Goal: Use online tool/utility: Utilize a website feature to perform a specific function

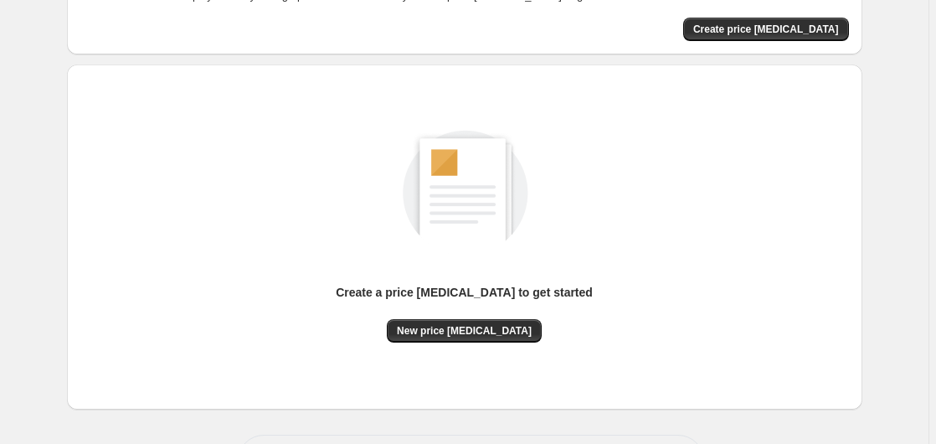
scroll to position [171, 0]
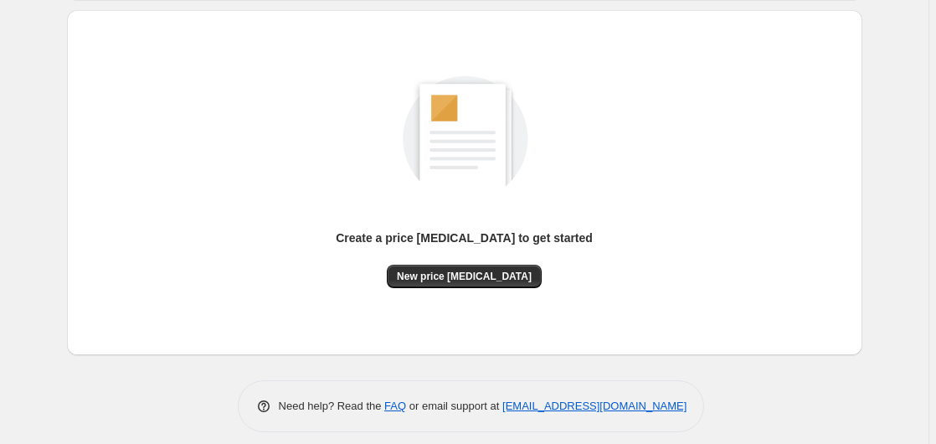
click at [459, 287] on div "Create a price [MEDICAL_DATA] to get started New price [MEDICAL_DATA]" at bounding box center [464, 182] width 768 height 318
click at [462, 279] on span "New price [MEDICAL_DATA]" at bounding box center [464, 276] width 135 height 13
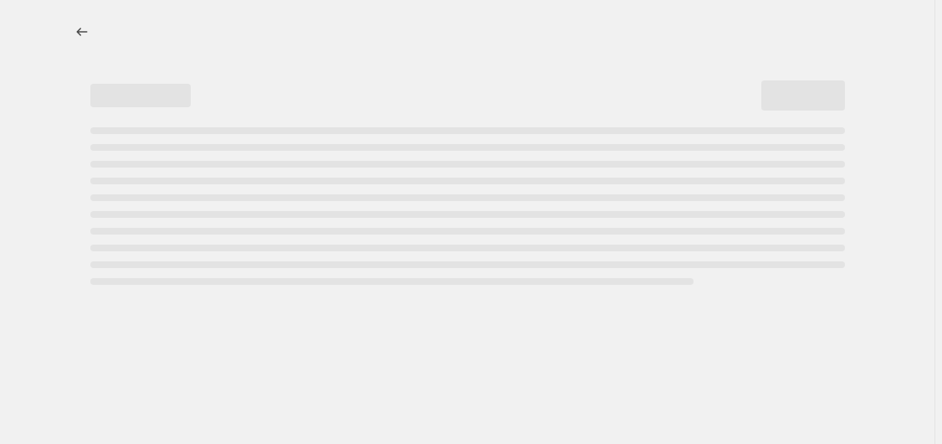
select select "percentage"
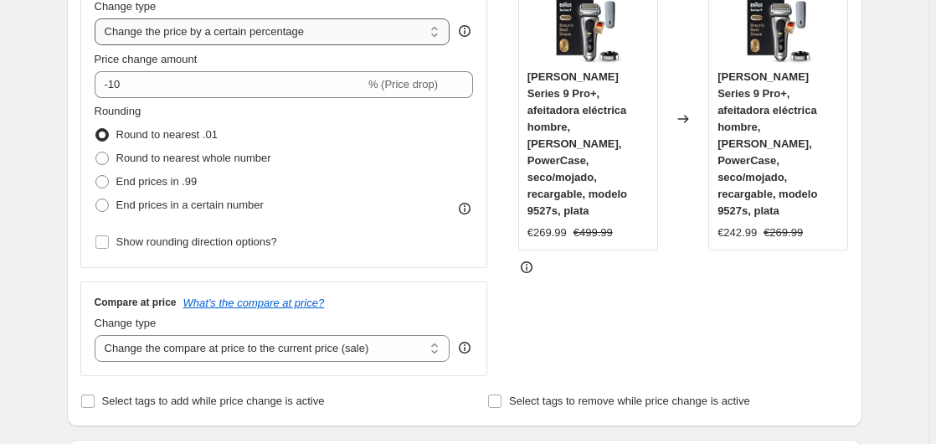
scroll to position [256, 0]
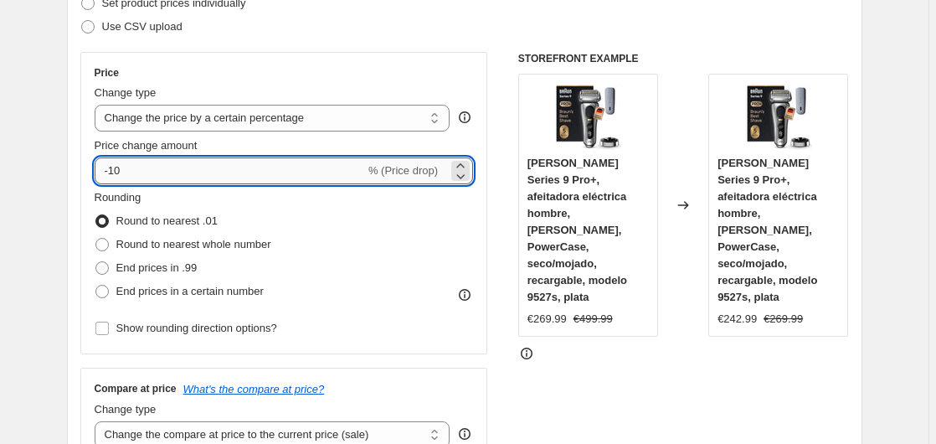
click at [176, 177] on input "-10" at bounding box center [230, 170] width 270 height 27
type input "-1"
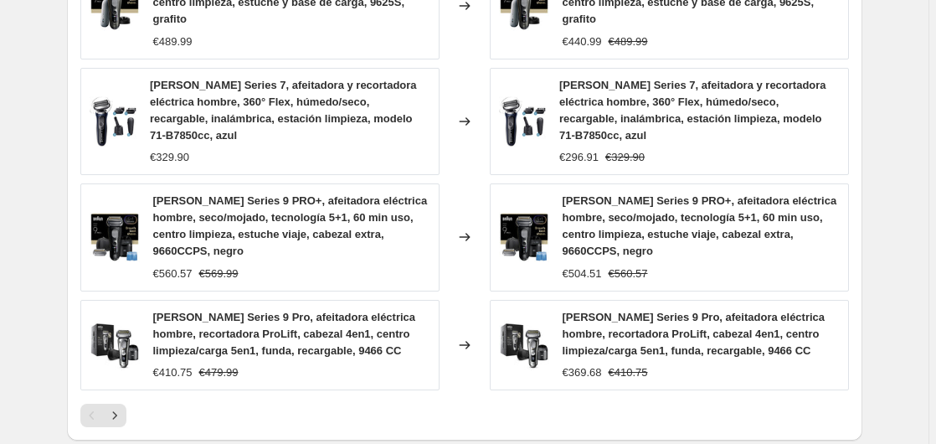
scroll to position [1374, 0]
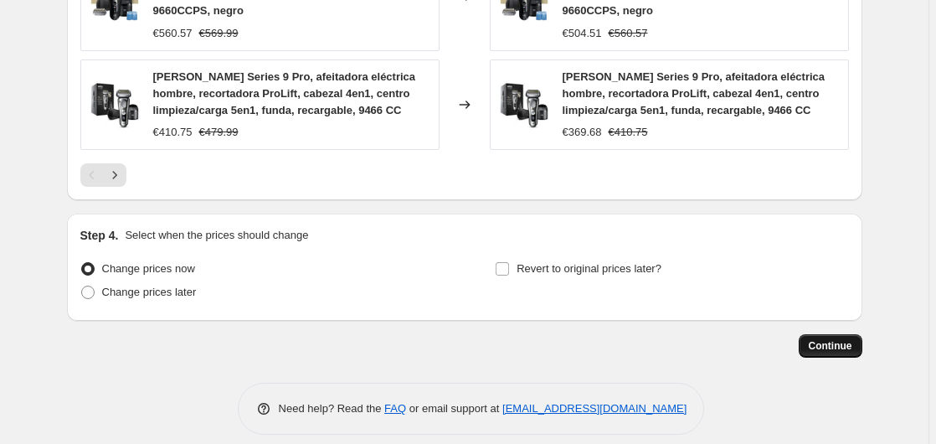
type input "-35"
click at [833, 339] on span "Continue" at bounding box center [831, 345] width 44 height 13
click at [815, 334] on button "Continue" at bounding box center [831, 345] width 64 height 23
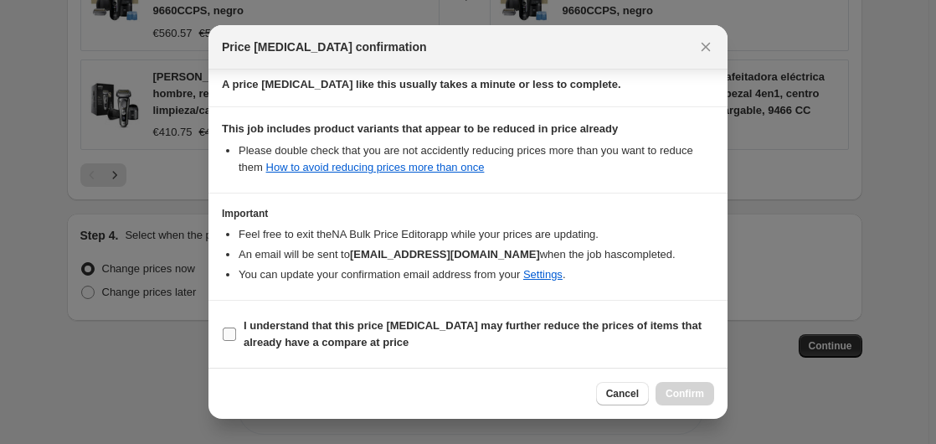
scroll to position [264, 0]
drag, startPoint x: 350, startPoint y: 333, endPoint x: 377, endPoint y: 327, distance: 28.2
click at [352, 333] on span "I understand that this price [MEDICAL_DATA] may further reduce the prices of it…" at bounding box center [479, 333] width 470 height 33
drag, startPoint x: 341, startPoint y: 297, endPoint x: 349, endPoint y: 304, distance: 10.1
click at [343, 301] on div "Confirmation for [DATE] 16:01:14 Price [MEDICAL_DATA] Price change Change the p…" at bounding box center [467, 218] width 519 height 298
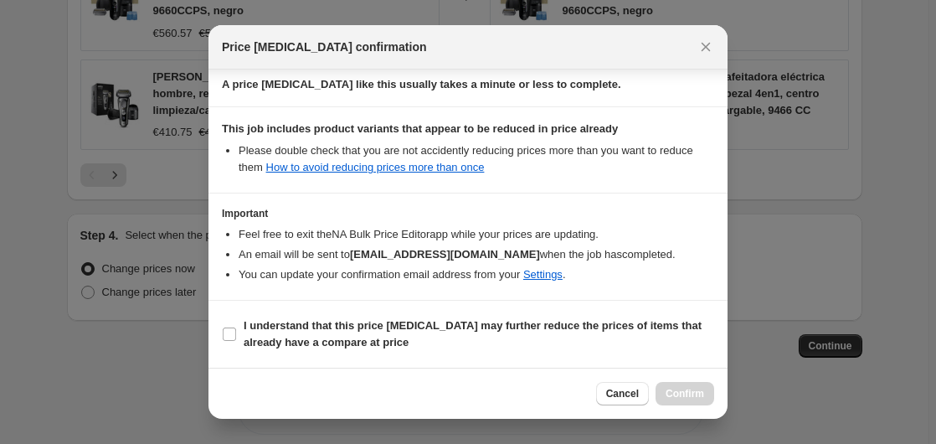
click at [352, 285] on div "Confirmation for [DATE] 16:01:14 Price [MEDICAL_DATA] Price change Change the p…" at bounding box center [467, 218] width 519 height 298
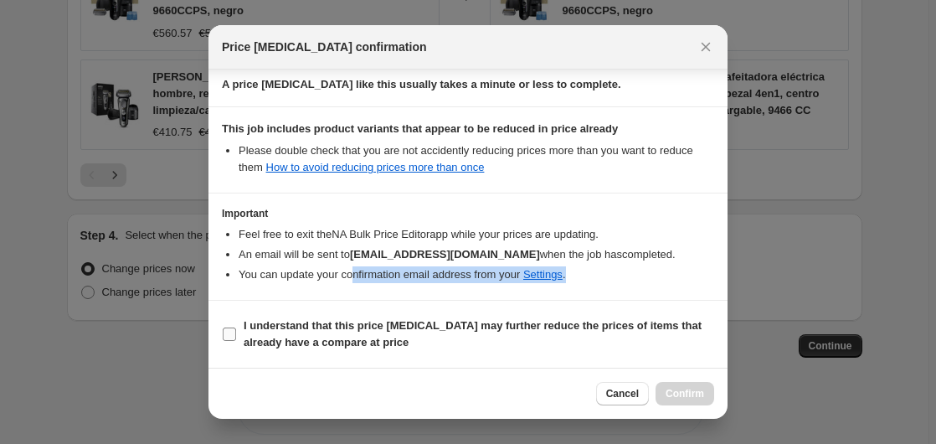
click at [328, 316] on section "I understand that this price [MEDICAL_DATA] may further reduce the prices of it…" at bounding box center [467, 333] width 519 height 67
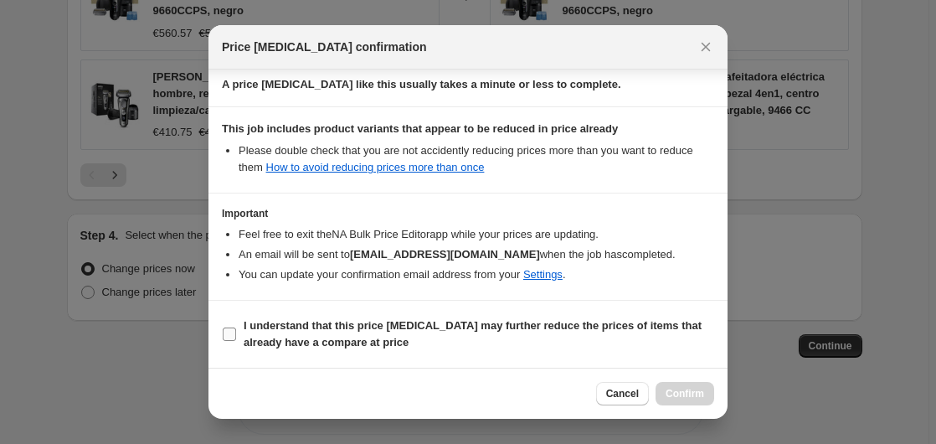
click at [325, 325] on b "I understand that this price [MEDICAL_DATA] may further reduce the prices of it…" at bounding box center [473, 333] width 458 height 29
click at [236, 327] on input "I understand that this price [MEDICAL_DATA] may further reduce the prices of it…" at bounding box center [229, 333] width 13 height 13
checkbox input "true"
drag, startPoint x: 686, startPoint y: 391, endPoint x: 602, endPoint y: 223, distance: 187.9
click at [686, 388] on span "Confirm" at bounding box center [684, 393] width 39 height 13
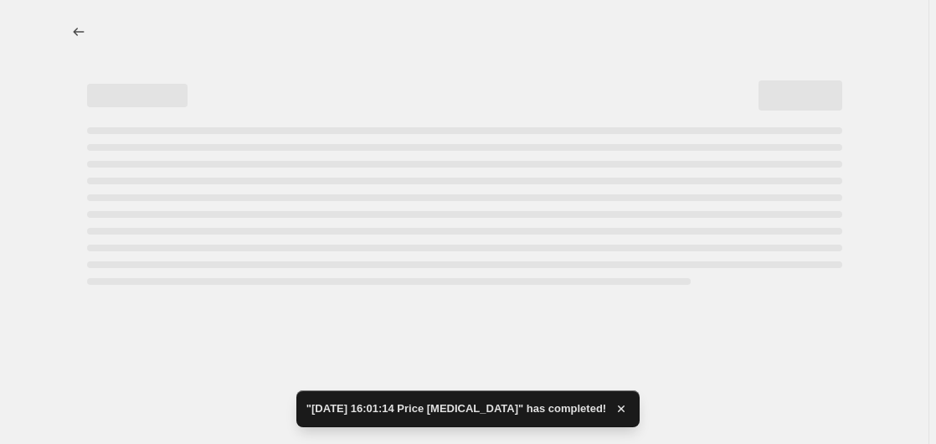
select select "percentage"
